Goal: Information Seeking & Learning: Find specific fact

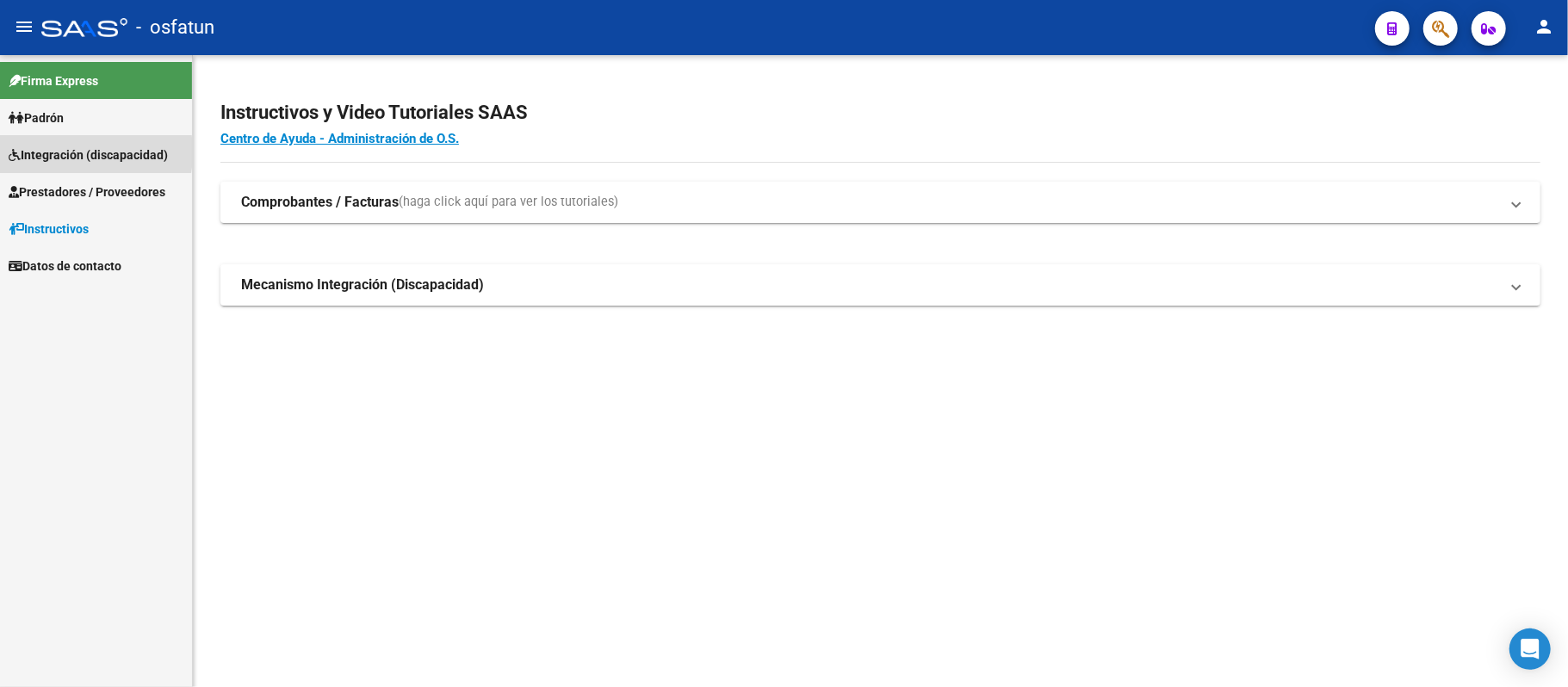
click at [46, 153] on span "Integración (discapacidad)" at bounding box center [89, 155] width 159 height 19
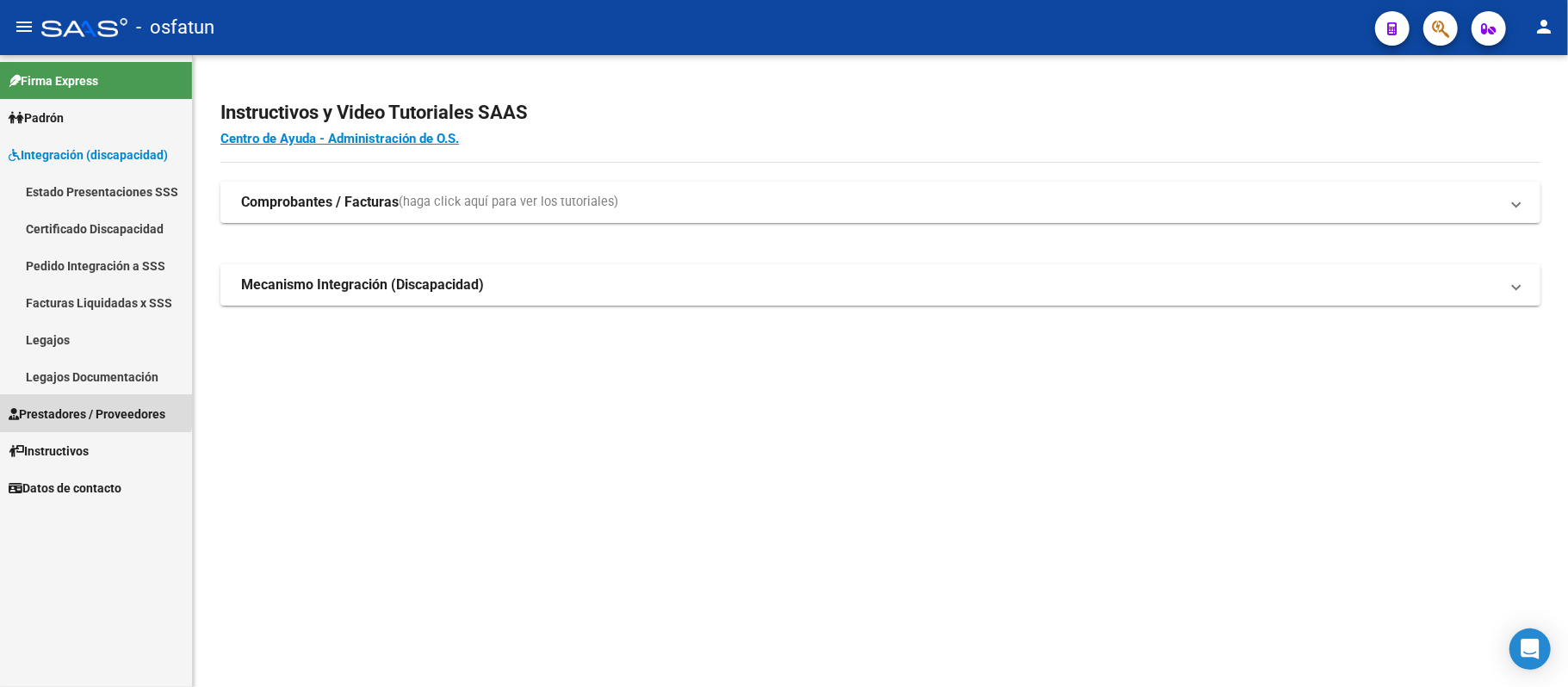
click at [50, 407] on span "Prestadores / Proveedores" at bounding box center [87, 414] width 157 height 19
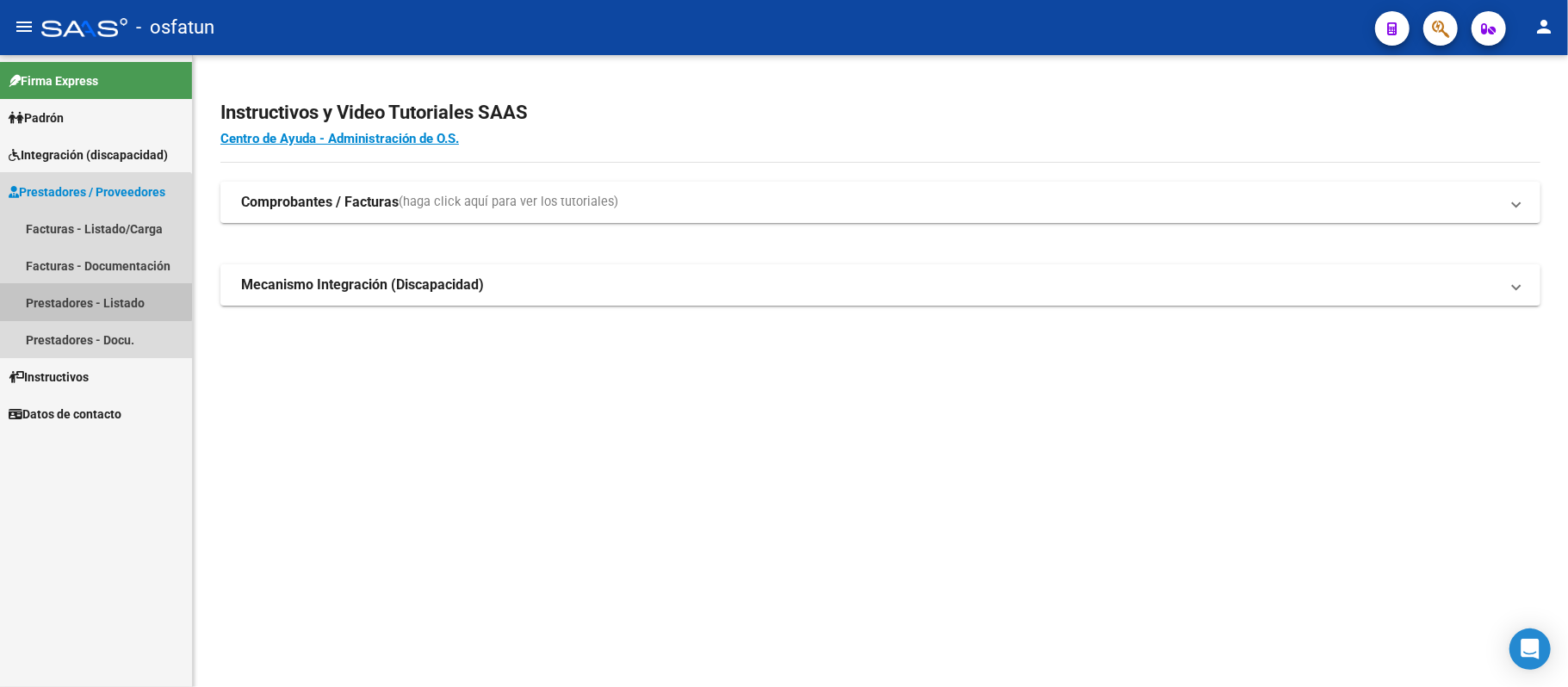
click at [47, 298] on link "Prestadores - Listado" at bounding box center [96, 302] width 192 height 37
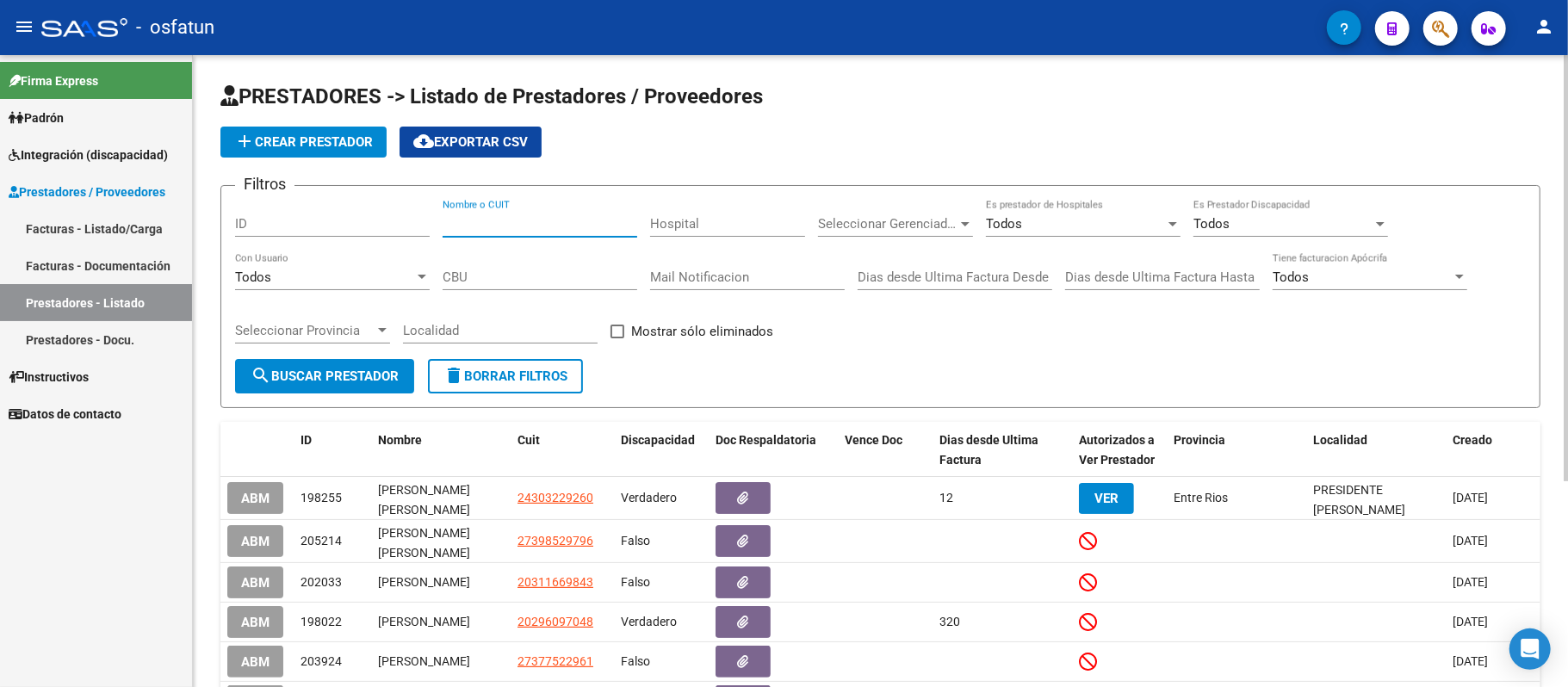
click at [559, 225] on input "Nombre o CUIT" at bounding box center [539, 224] width 194 height 16
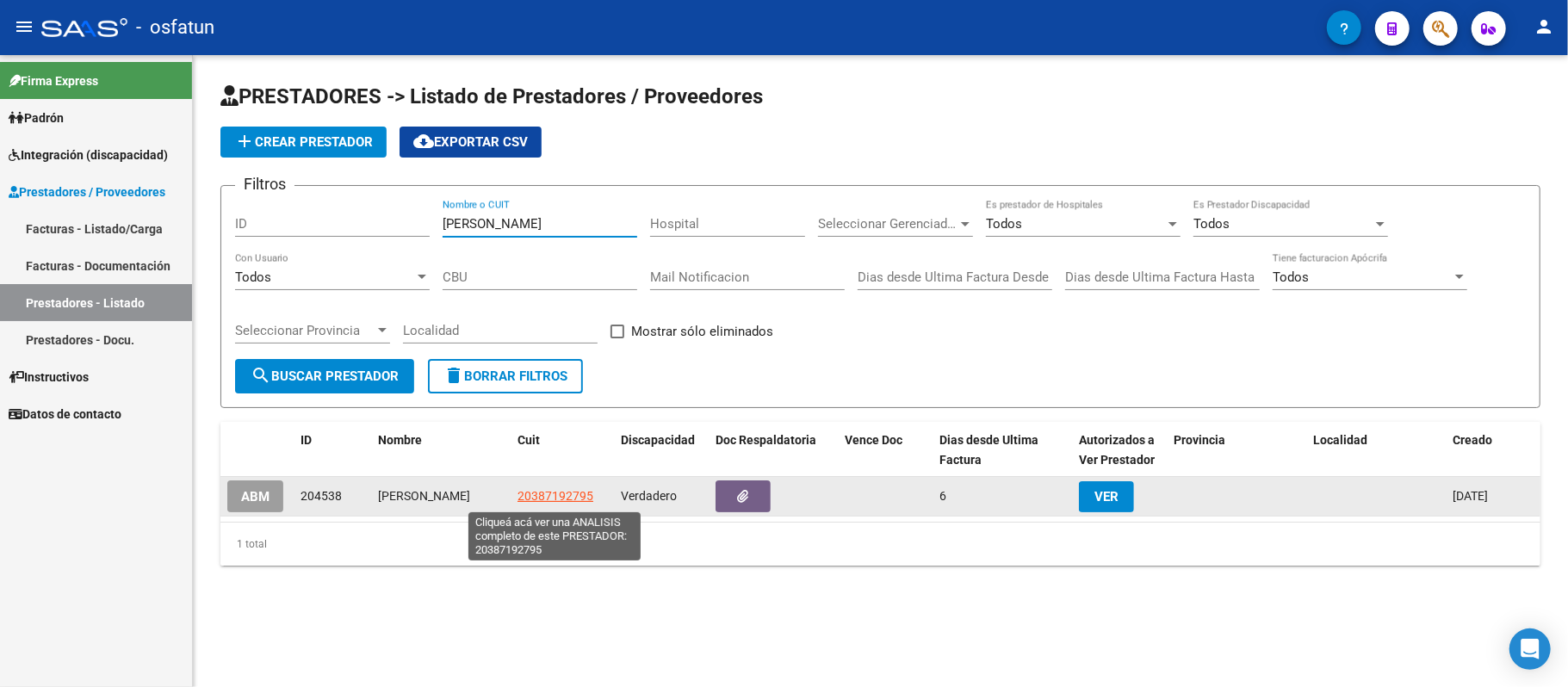
type input "[PERSON_NAME]"
click at [553, 503] on span "20387192795" at bounding box center [555, 497] width 76 height 14
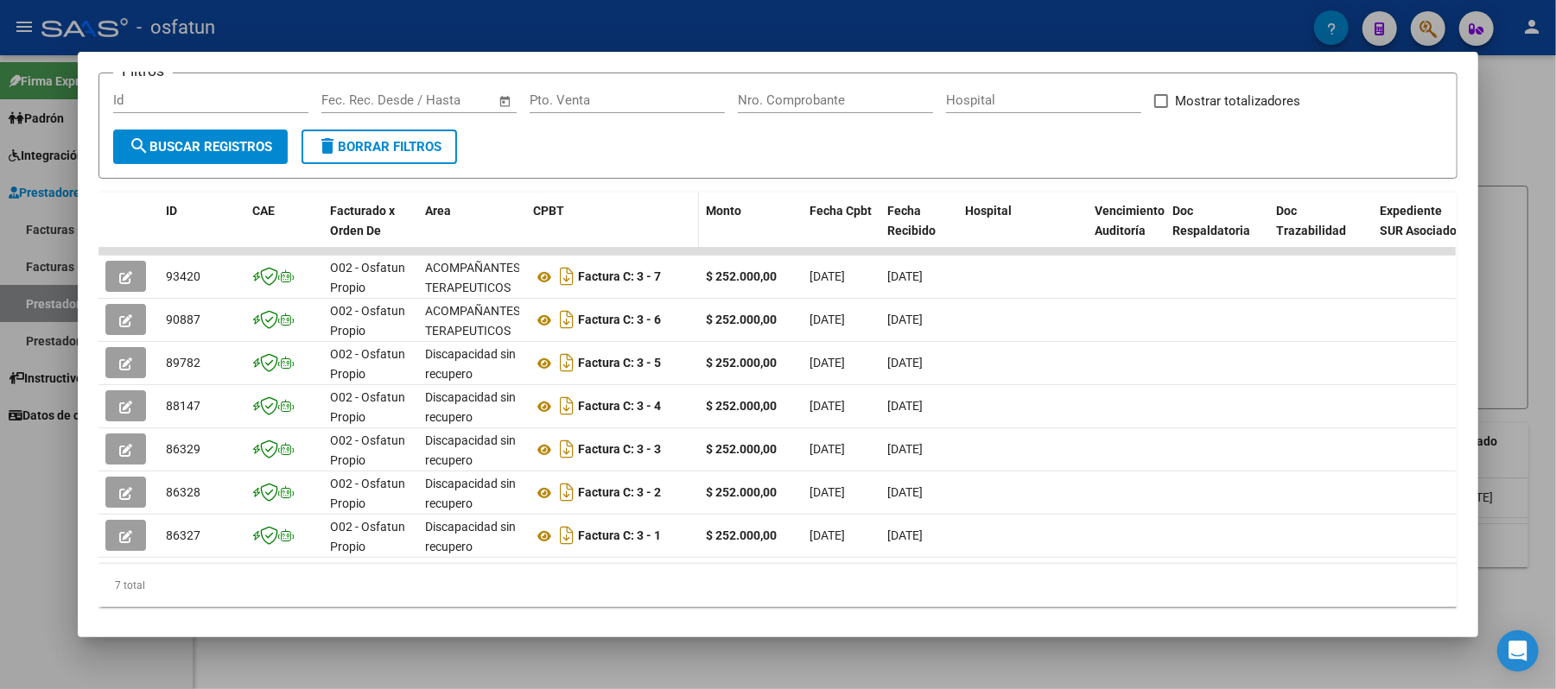
scroll to position [297, 0]
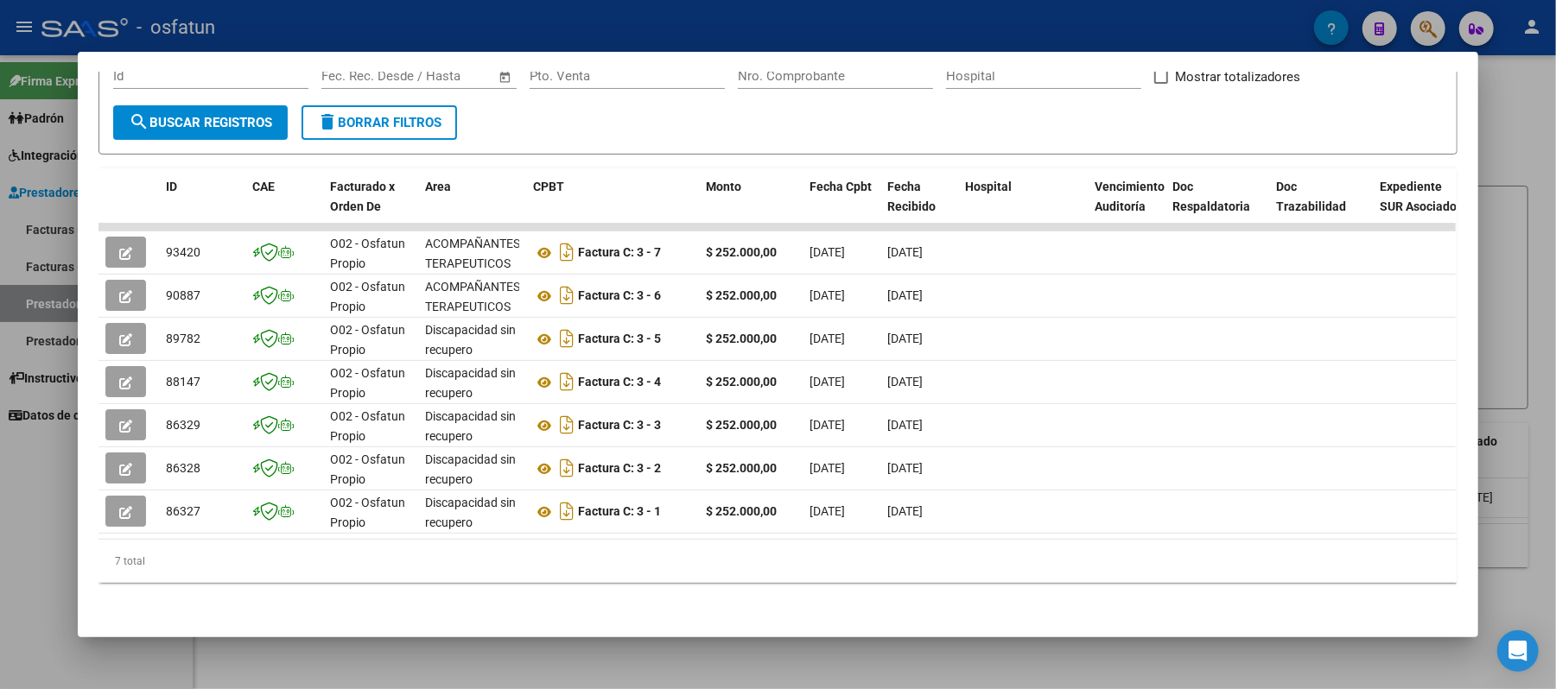
click at [1512, 121] on div at bounding box center [778, 344] width 1556 height 689
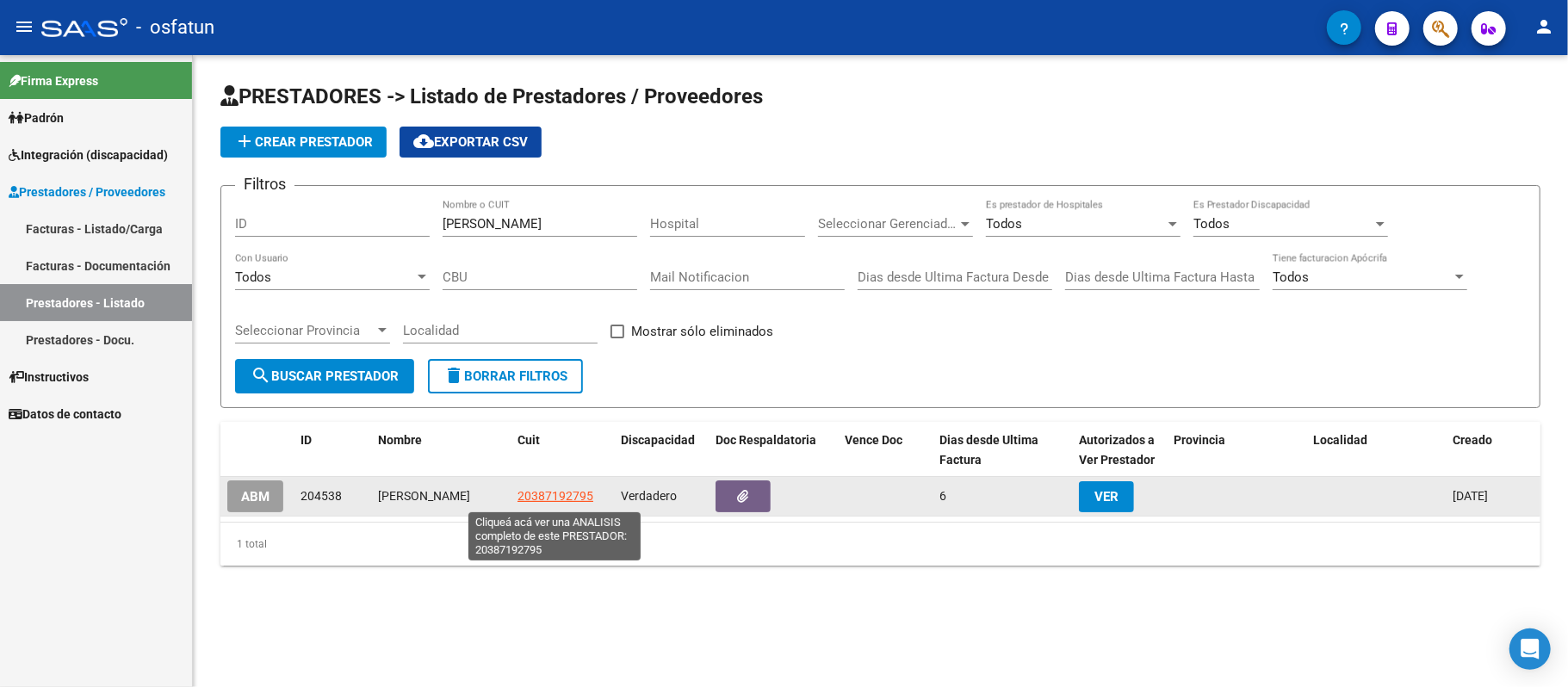
drag, startPoint x: 589, startPoint y: 494, endPoint x: 516, endPoint y: 495, distance: 73.0
click at [517, 495] on span "20387192795" at bounding box center [555, 497] width 76 height 14
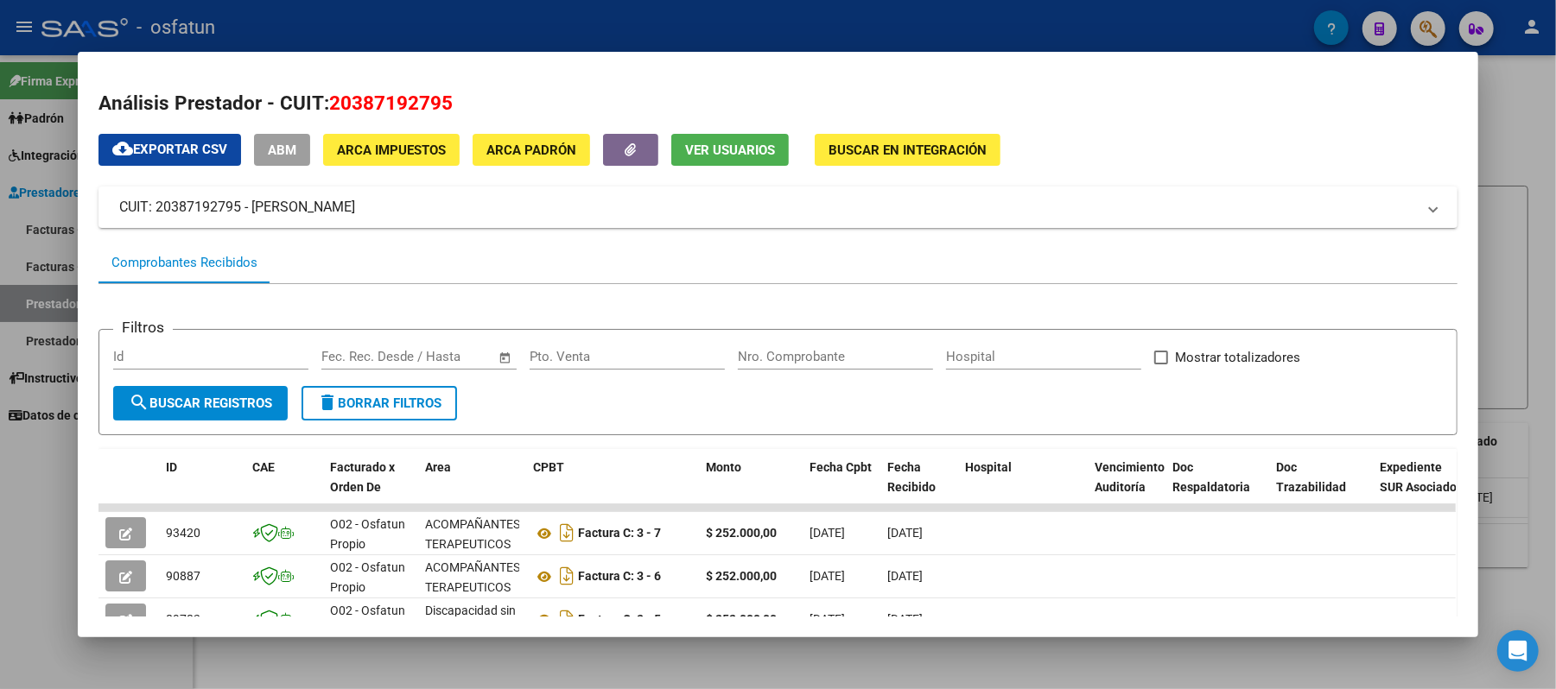
drag, startPoint x: 443, startPoint y: 98, endPoint x: 323, endPoint y: 105, distance: 120.3
click at [329, 105] on span "20387192795" at bounding box center [391, 103] width 124 height 22
copy span "20387192795"
